Goal: Find specific page/section: Find specific page/section

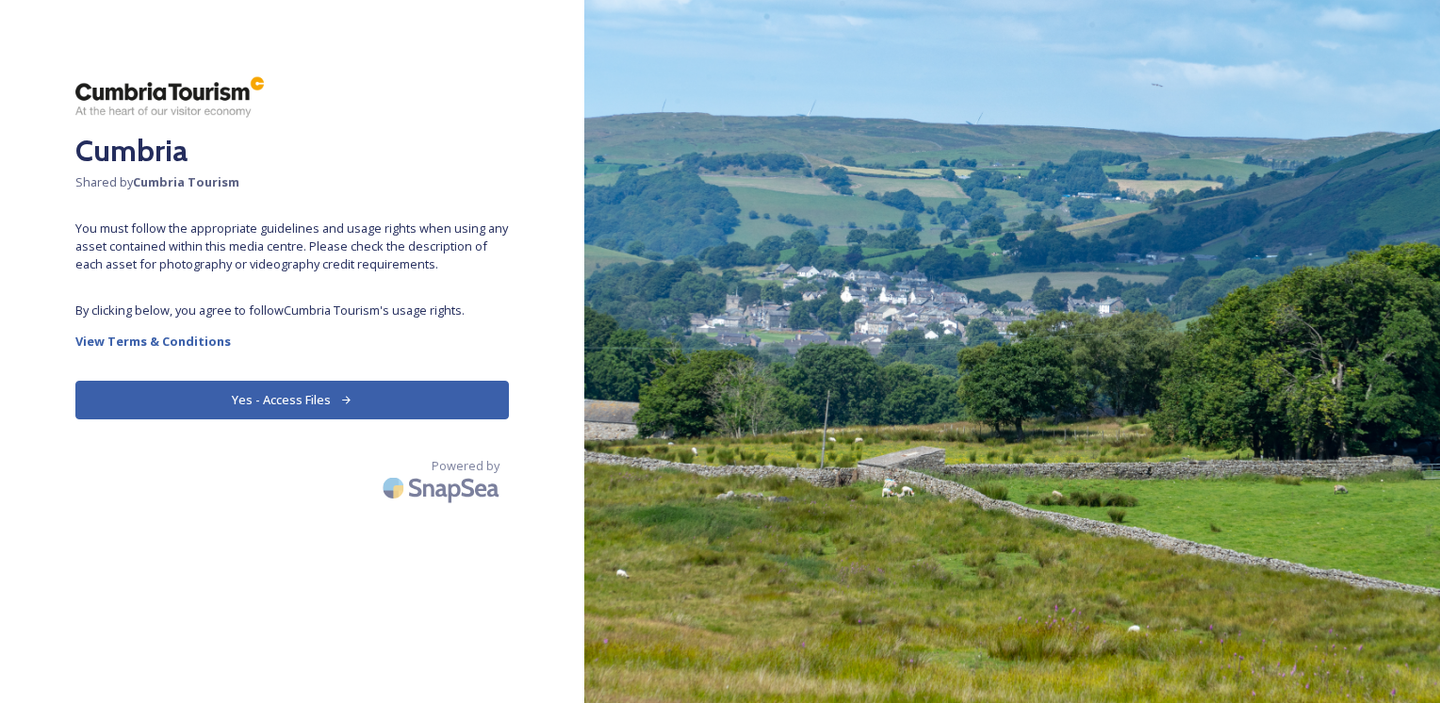
click at [284, 401] on button "Yes - Access Files" at bounding box center [291, 400] width 433 height 39
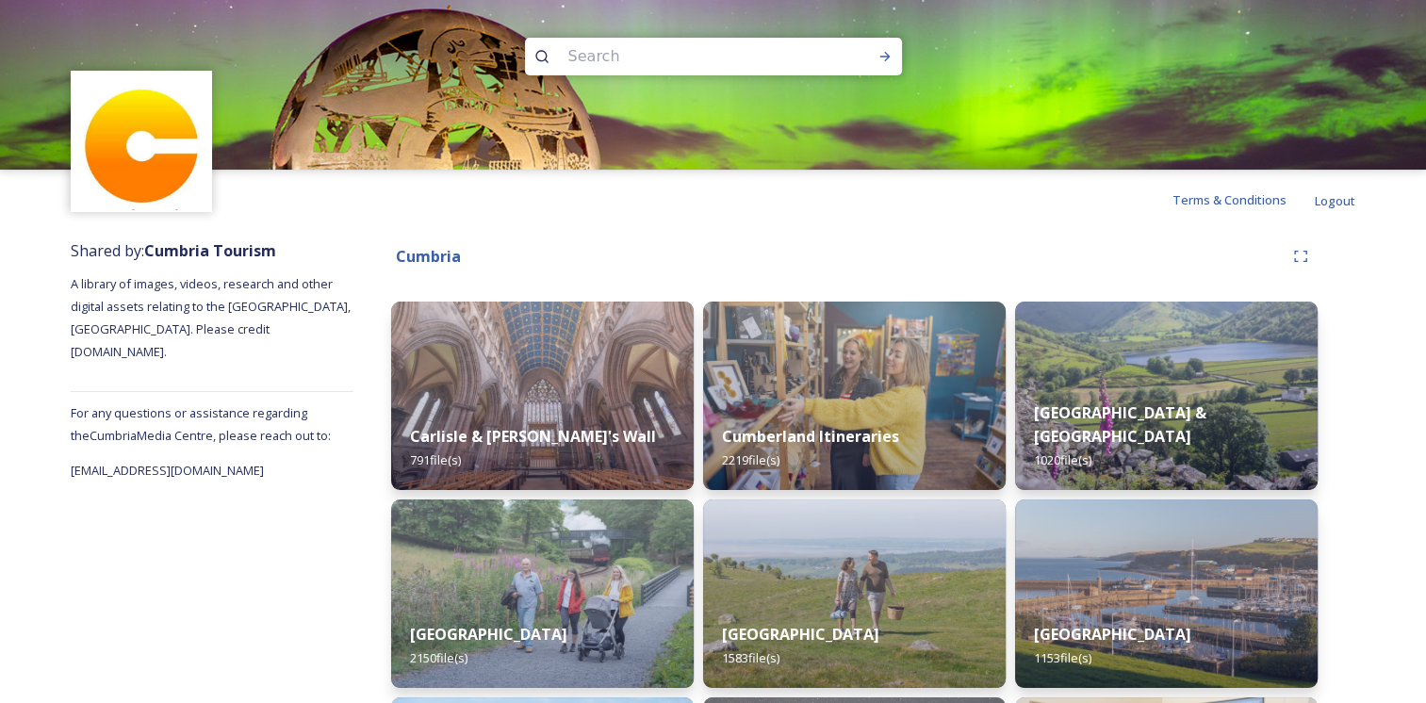
click at [577, 57] on input at bounding box center [688, 56] width 258 height 41
type input "talkin tarn"
click at [882, 57] on icon at bounding box center [884, 56] width 15 height 15
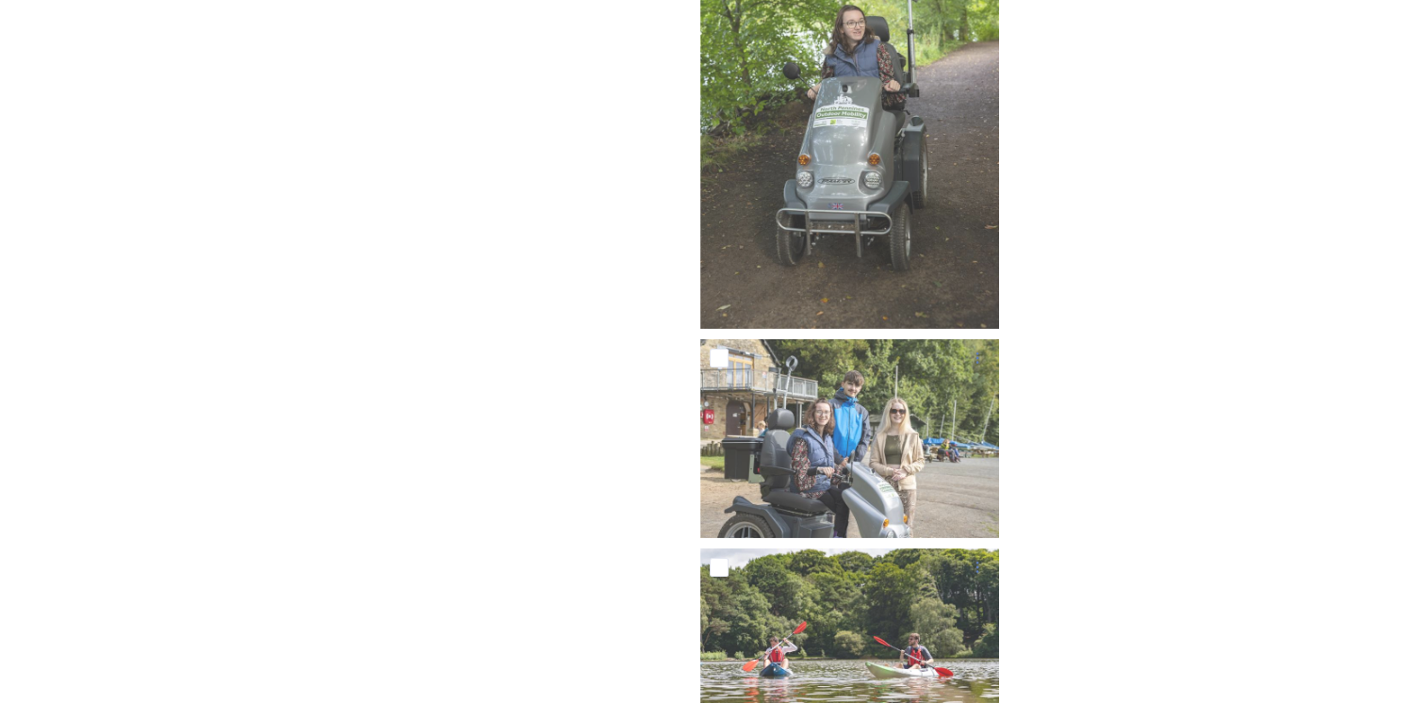
scroll to position [6103, 0]
